Goal: Navigation & Orientation: Find specific page/section

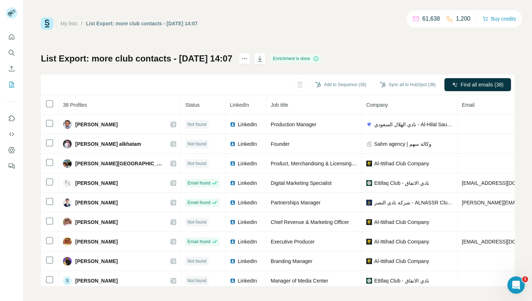
scroll to position [3, 0]
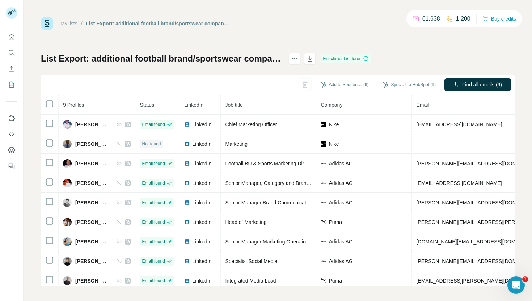
scroll to position [4, 0]
